Goal: Task Accomplishment & Management: Complete application form

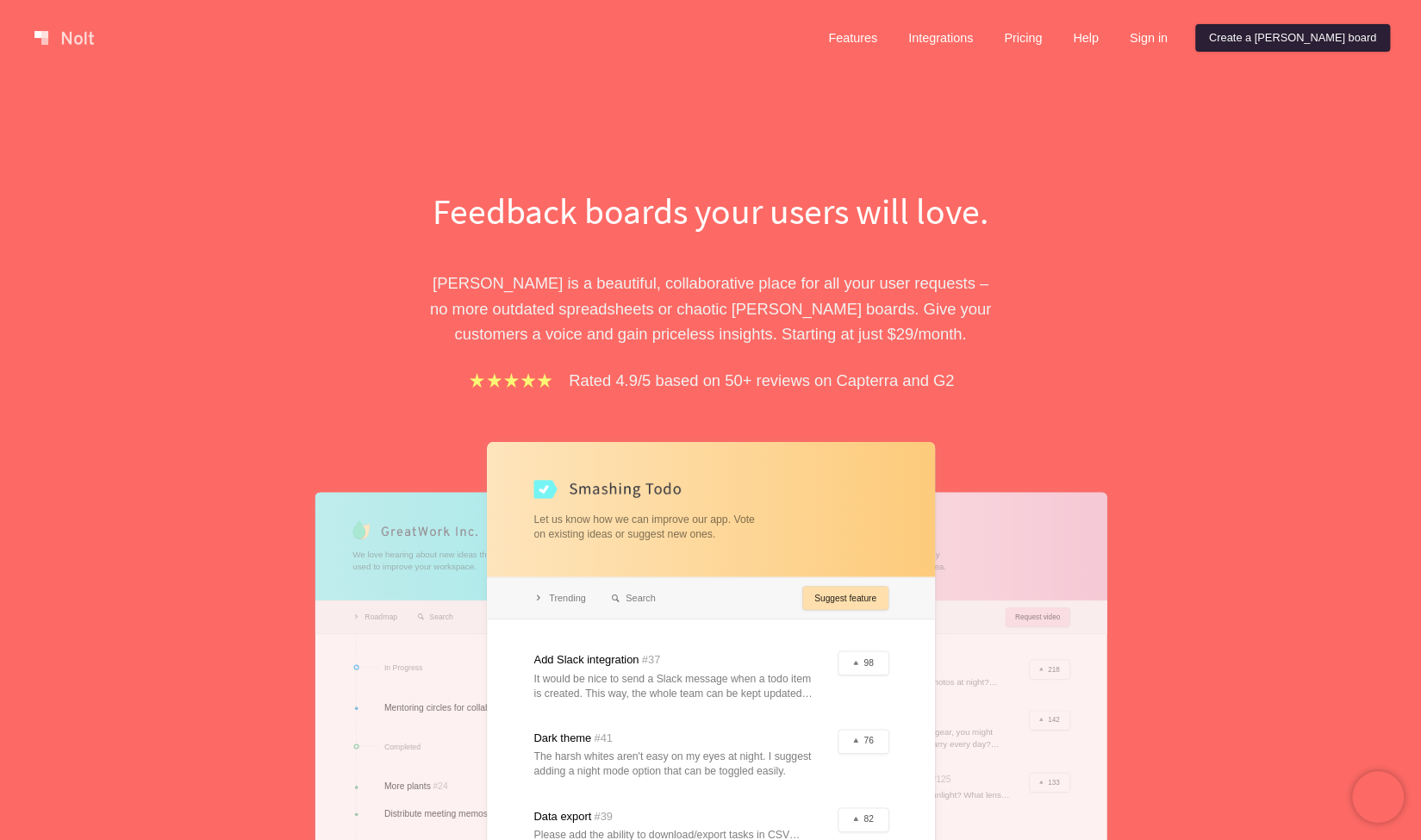
click at [1296, 36] on link "Create a [PERSON_NAME] board" at bounding box center [1293, 38] width 194 height 28
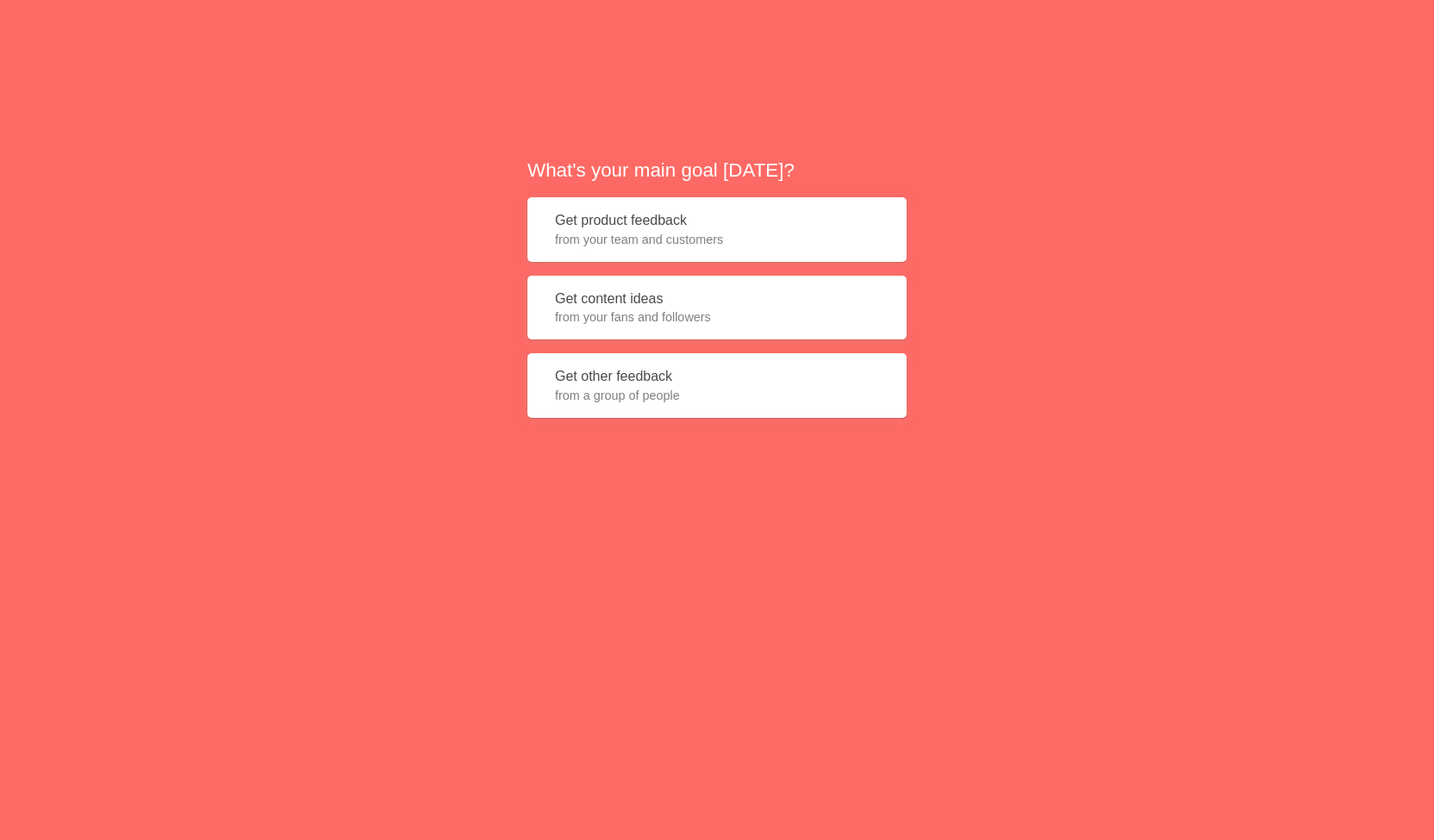
click at [730, 232] on span "from your team and customers" at bounding box center [717, 239] width 324 height 17
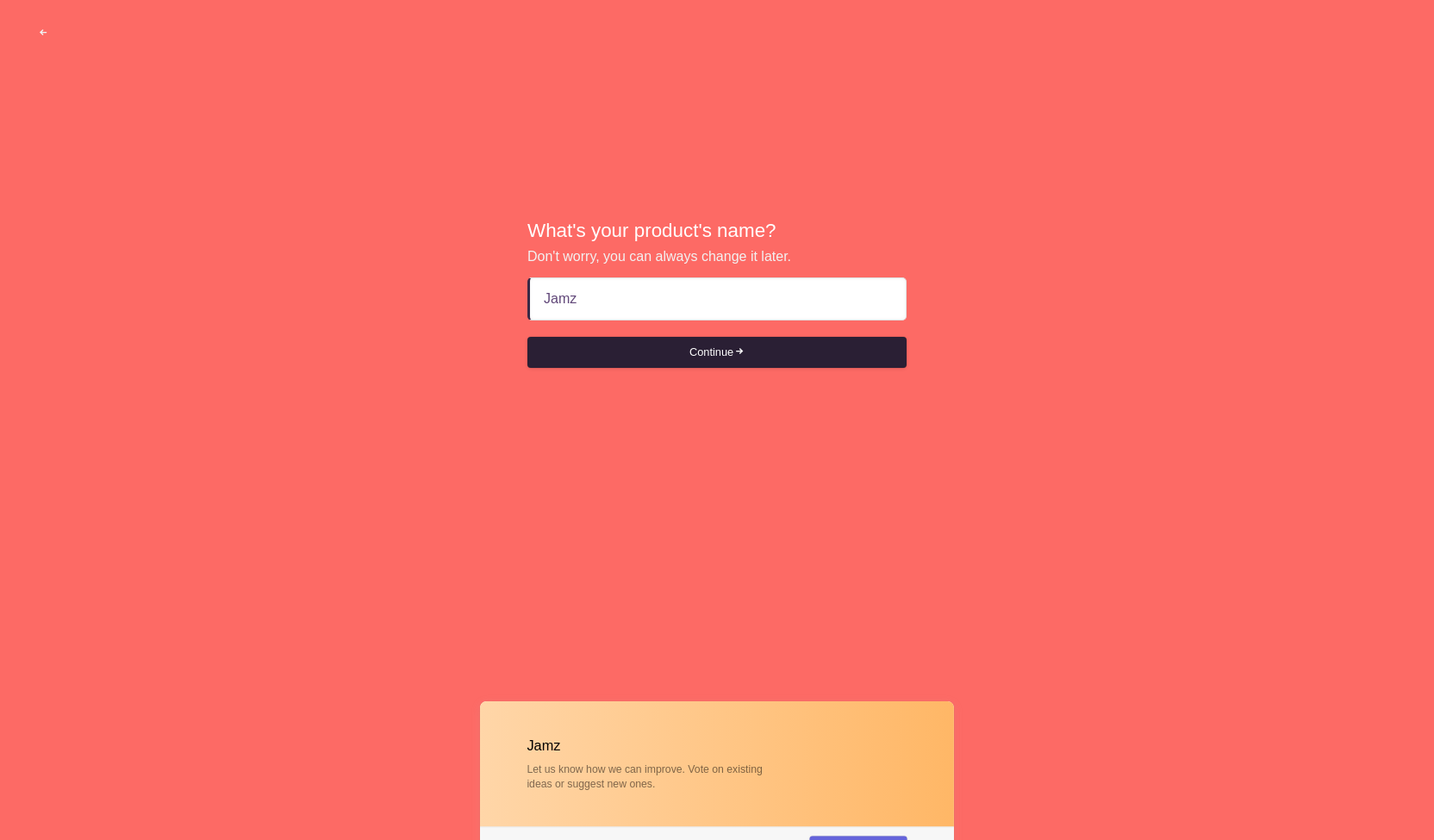
click at [726, 337] on button "Continue" at bounding box center [717, 352] width 379 height 31
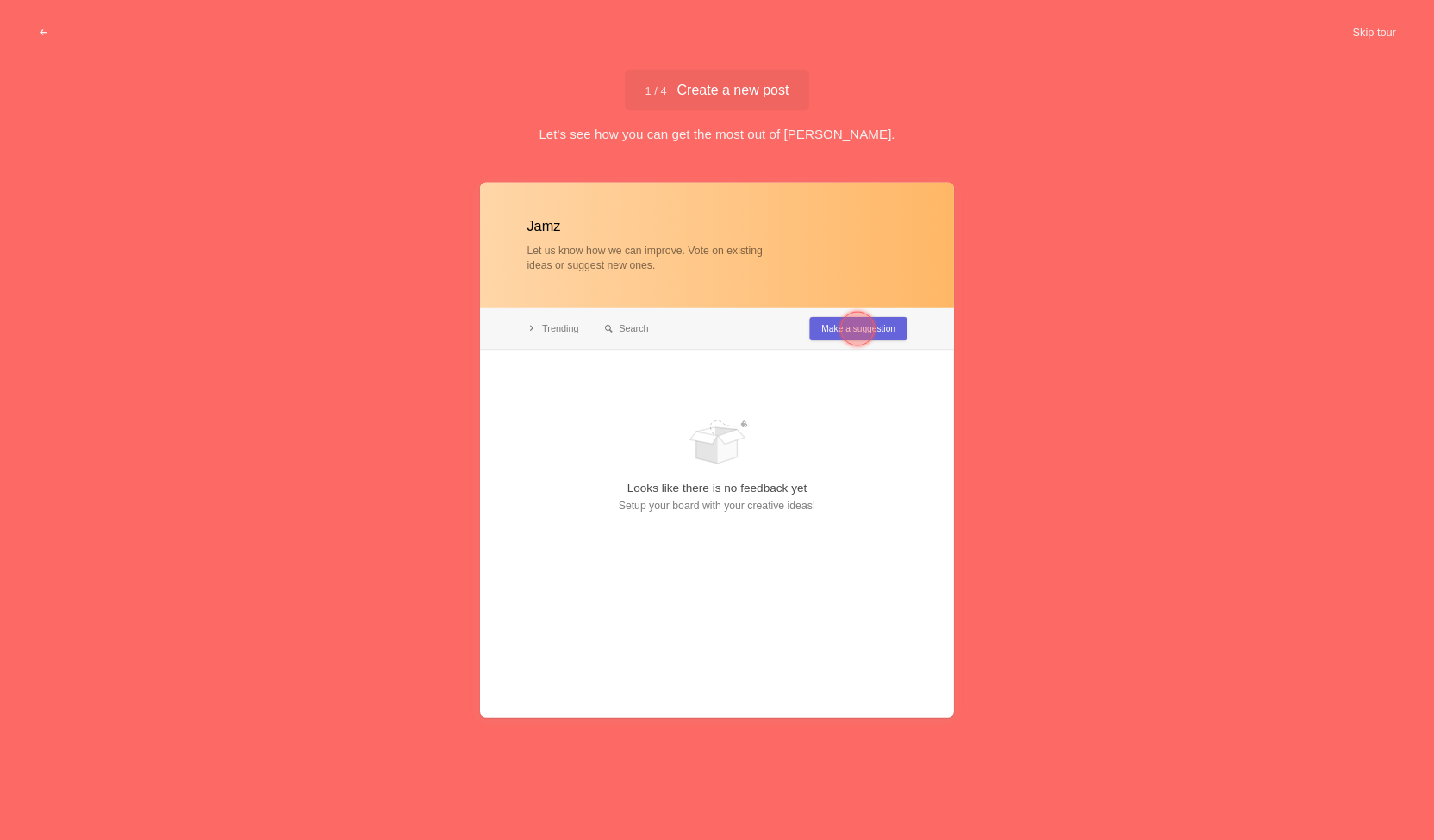
type input "Jamz"
click at [879, 326] on div at bounding box center [858, 329] width 62 height 62
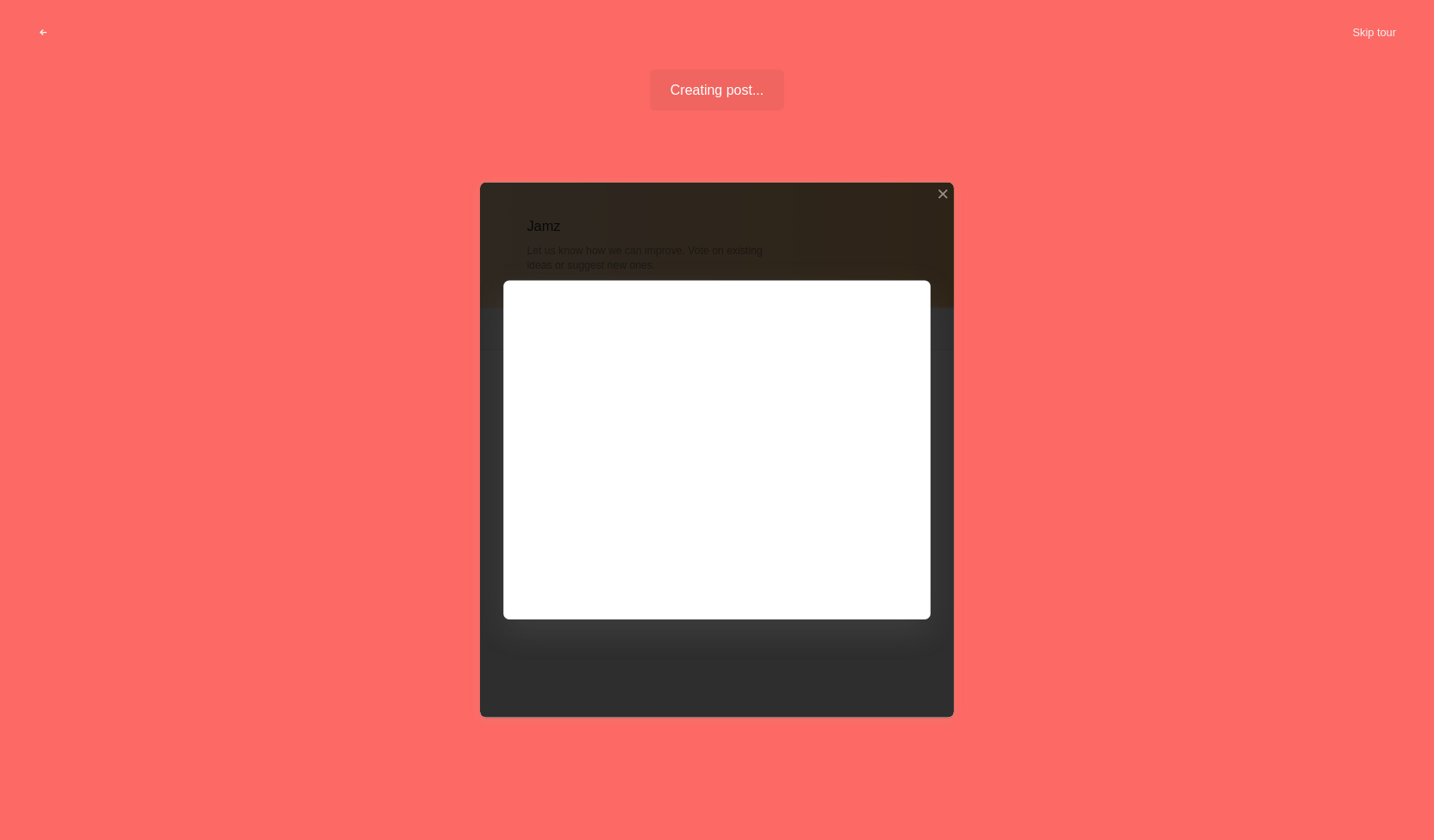
click at [858, 554] on div at bounding box center [717, 450] width 474 height 536
click at [858, 575] on div at bounding box center [717, 450] width 474 height 536
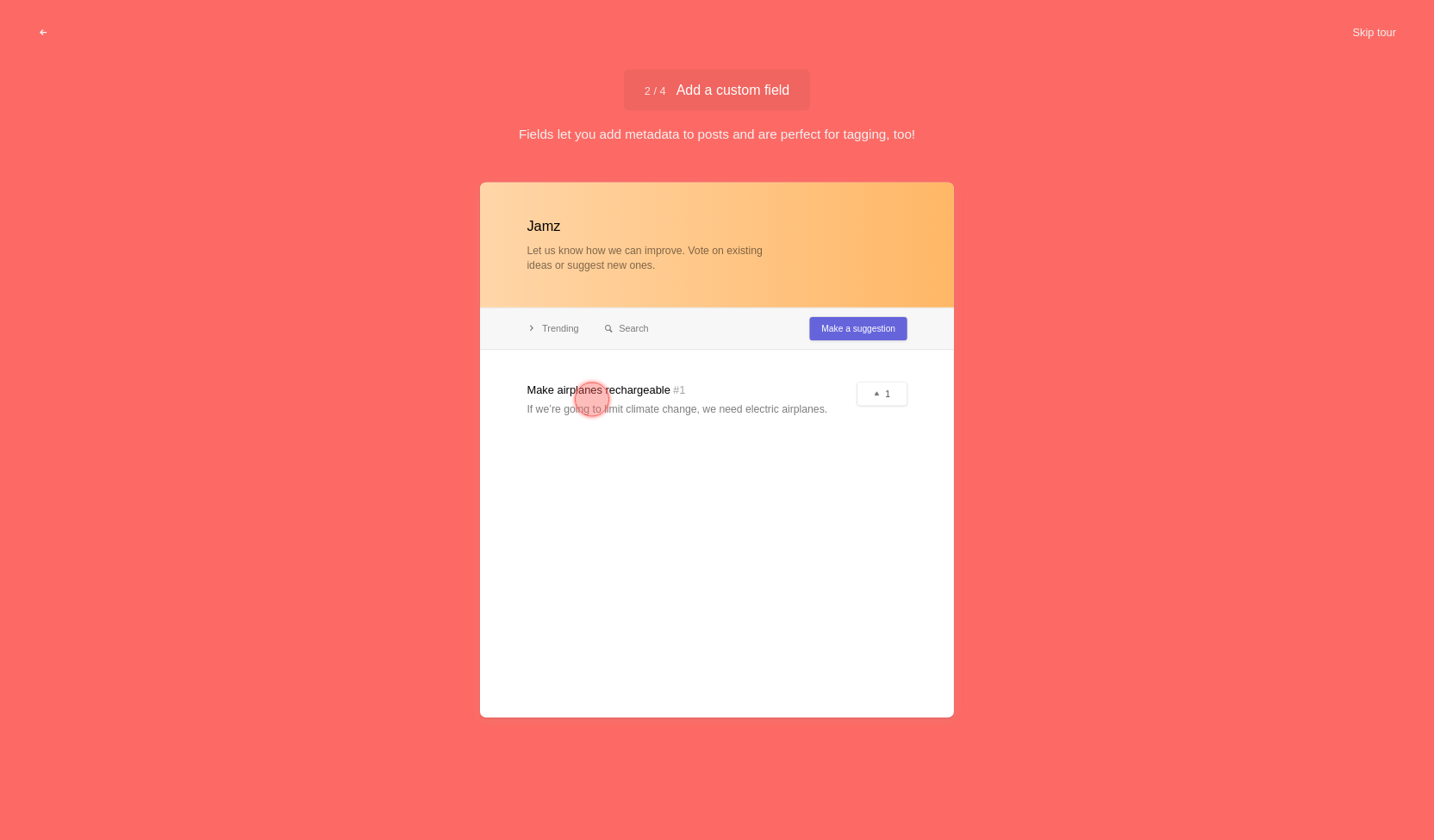
click at [851, 566] on div at bounding box center [717, 450] width 474 height 536
click at [719, 407] on div at bounding box center [717, 450] width 474 height 536
click at [832, 327] on div at bounding box center [717, 450] width 474 height 536
click at [590, 383] on div at bounding box center [593, 400] width 35 height 35
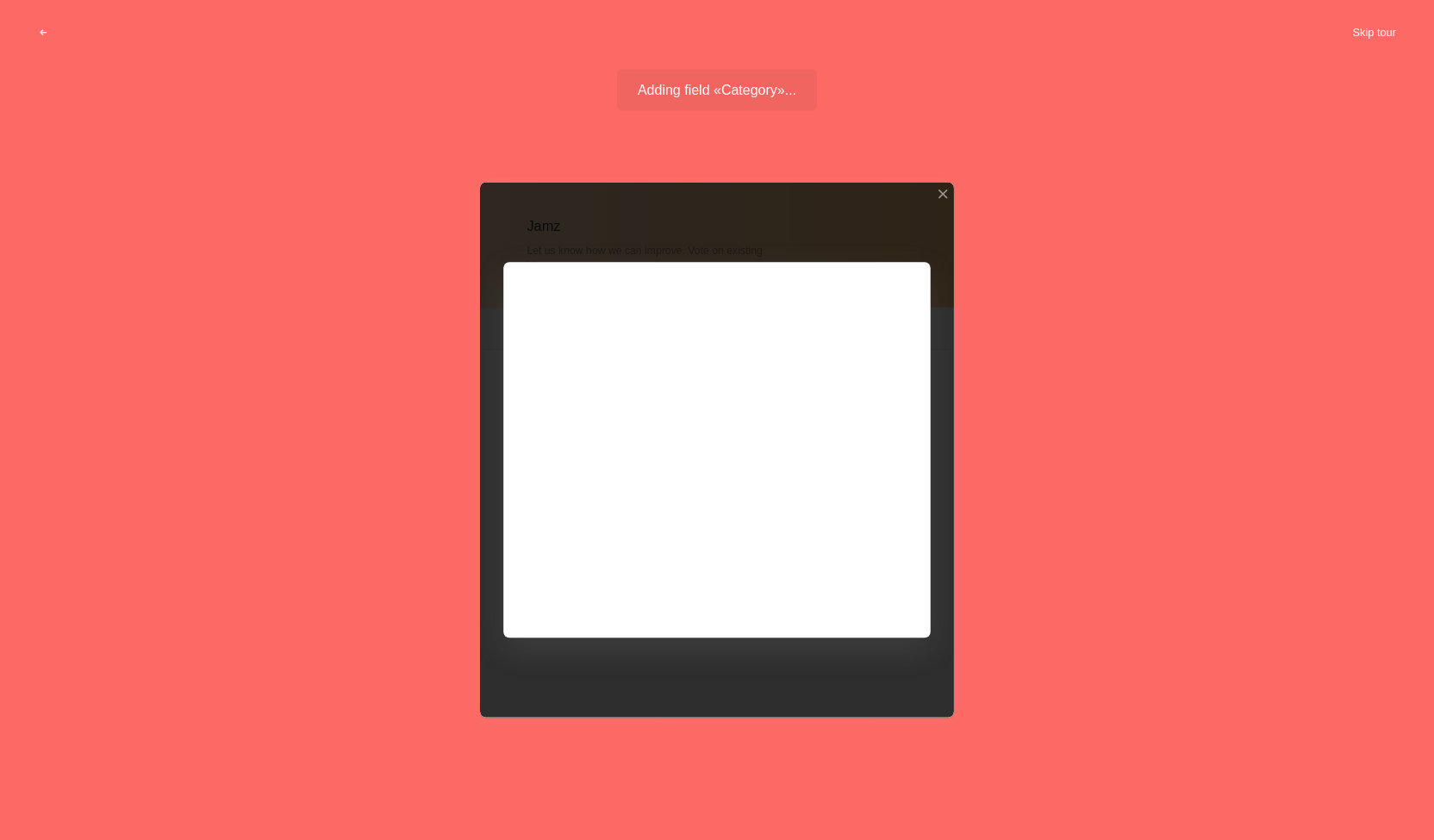
click at [1377, 34] on button "Skip tour" at bounding box center [1374, 33] width 85 height 31
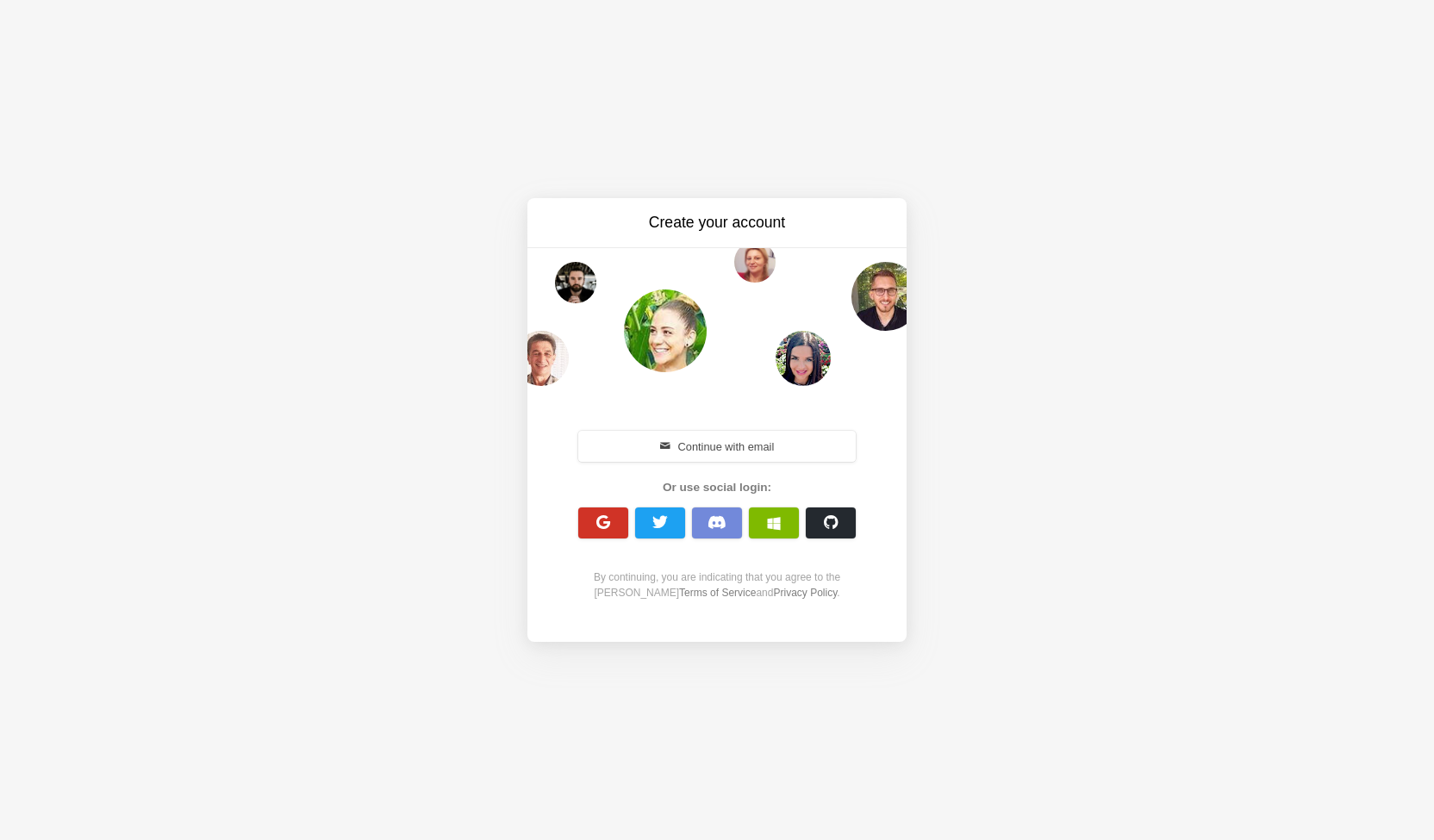
click at [606, 509] on button "button" at bounding box center [603, 523] width 50 height 31
